Goal: Transaction & Acquisition: Book appointment/travel/reservation

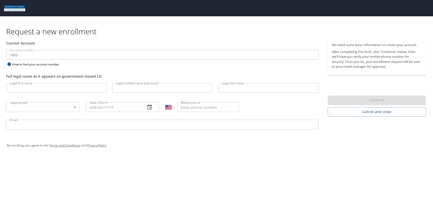
select select "US"
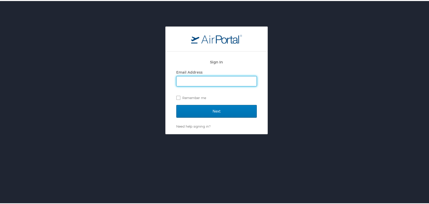
click at [201, 79] on input "Email Address" at bounding box center [217, 80] width 80 height 10
type input "martin.frenzel@iav-usa.com"
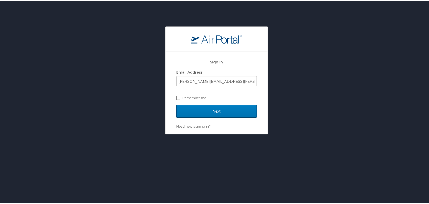
click at [191, 97] on label "Remember me" at bounding box center [216, 97] width 81 height 8
click at [180, 97] on input "Remember me" at bounding box center [177, 96] width 3 height 3
checkbox input "true"
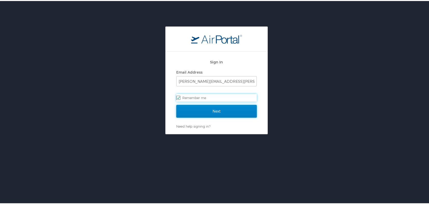
click at [200, 114] on input "Next" at bounding box center [216, 110] width 81 height 13
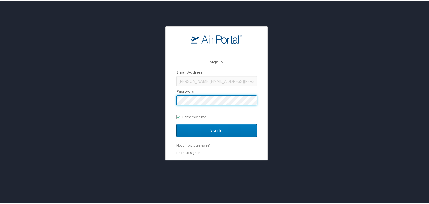
click at [176, 123] on input "Sign In" at bounding box center [216, 129] width 81 height 13
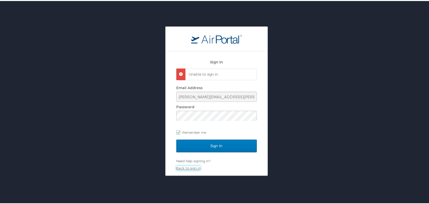
click at [193, 167] on link "Back to sign in" at bounding box center [188, 167] width 24 height 4
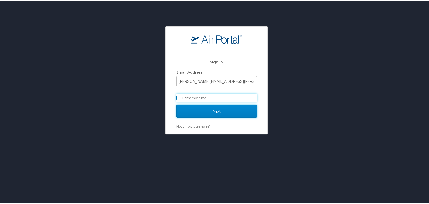
click at [222, 114] on input "Next" at bounding box center [216, 110] width 81 height 13
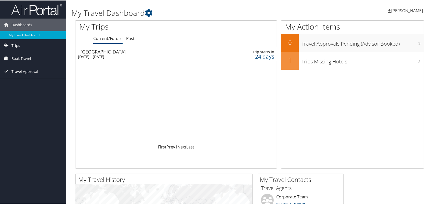
click at [10, 45] on icon at bounding box center [7, 45] width 8 height 8
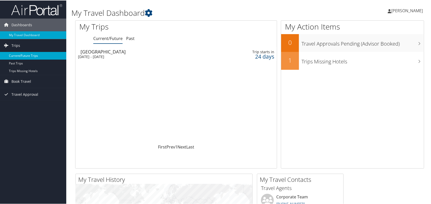
click at [27, 56] on link "Current/Future Trips" at bounding box center [33, 56] width 66 height 8
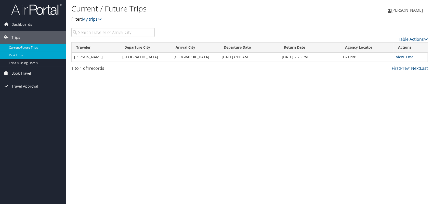
click at [22, 54] on link "Past Trips" at bounding box center [33, 56] width 66 height 8
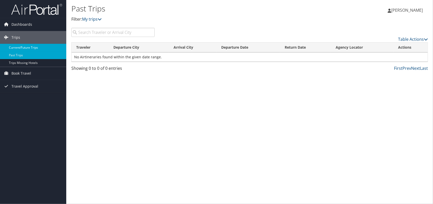
click at [19, 49] on link "Current/Future Trips" at bounding box center [33, 48] width 66 height 8
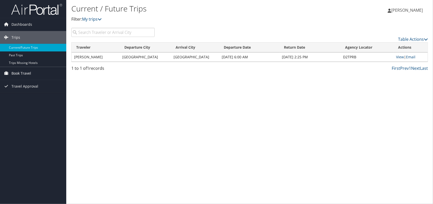
click at [22, 74] on span "Book Travel" at bounding box center [21, 73] width 20 height 13
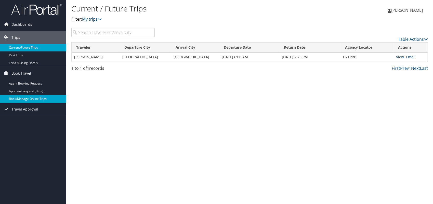
click at [39, 99] on link "Book/Manage Online Trips" at bounding box center [33, 99] width 66 height 8
